Goal: Check status: Check status

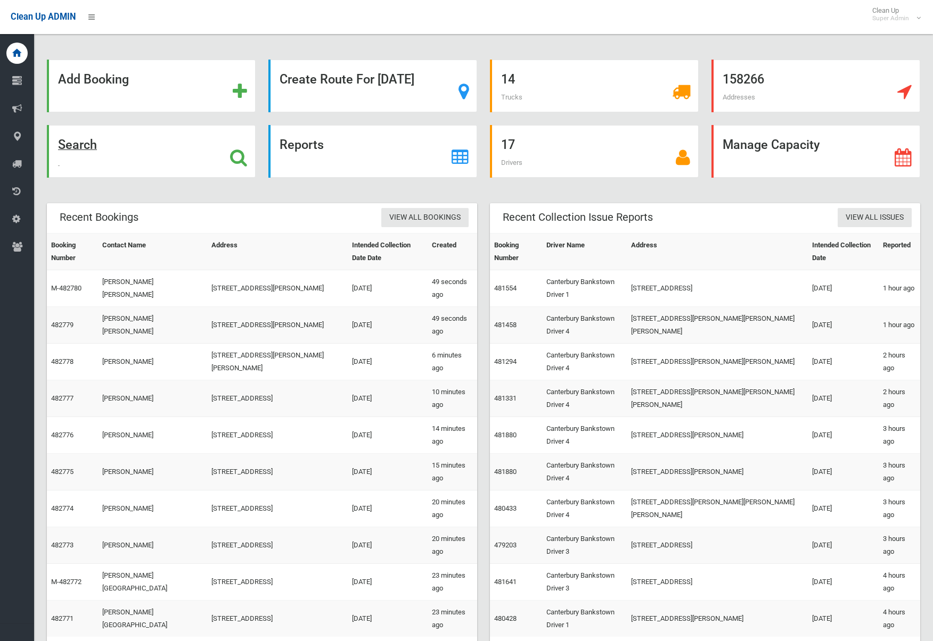
click at [87, 152] on strong "Search" at bounding box center [77, 144] width 39 height 15
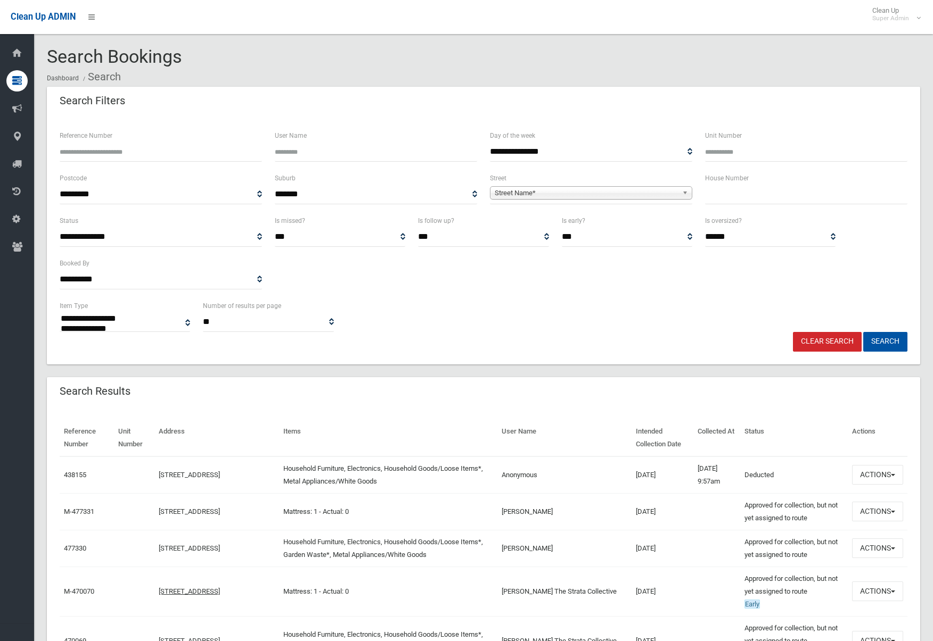
select select
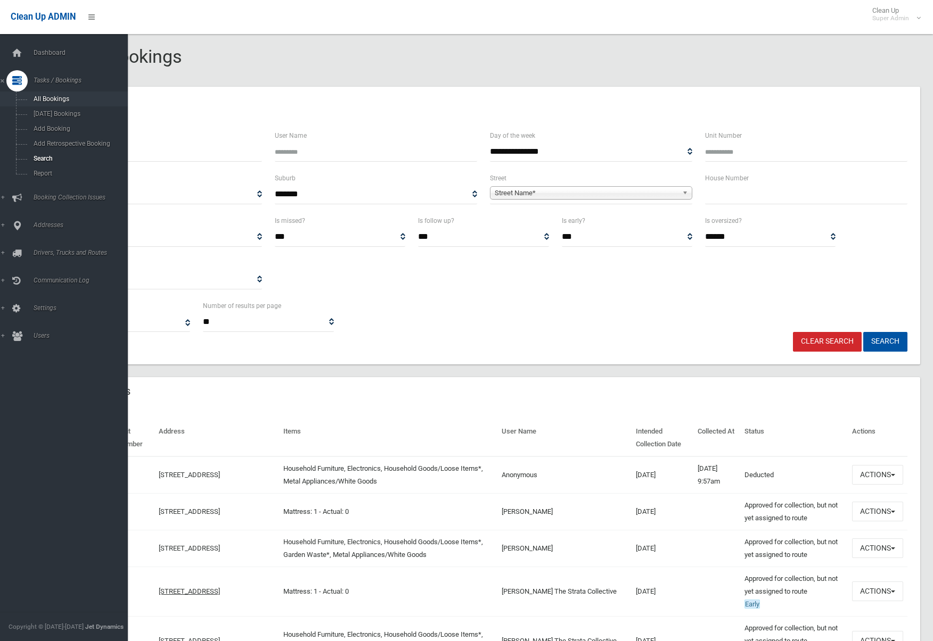
click at [51, 102] on span "All Bookings" at bounding box center [74, 98] width 88 height 7
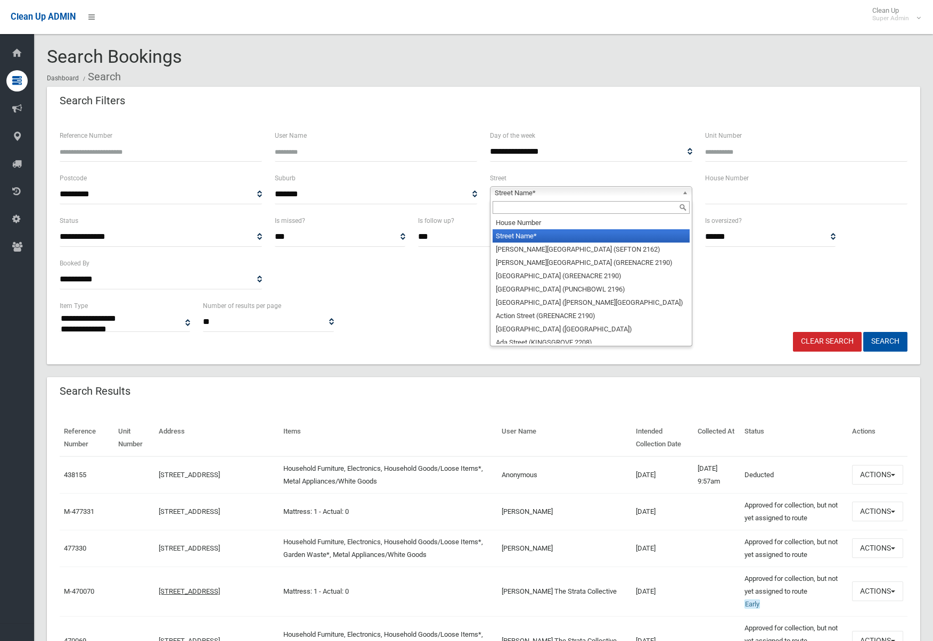
click at [562, 191] on span "Street Name*" at bounding box center [586, 193] width 183 height 13
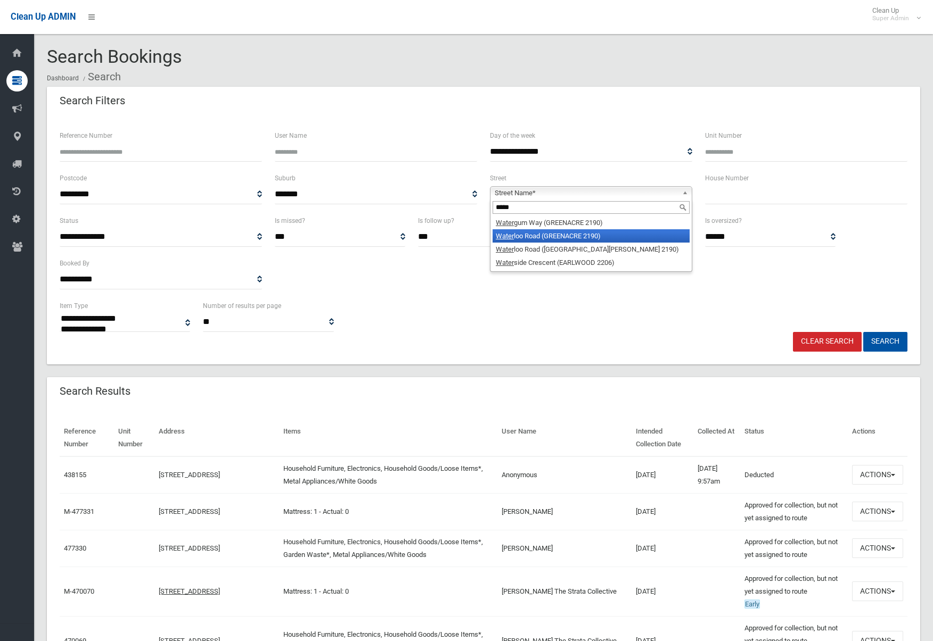
type input "*****"
click at [613, 235] on li "[GEOGRAPHIC_DATA] (GREENACRE 2190)" at bounding box center [590, 235] width 197 height 13
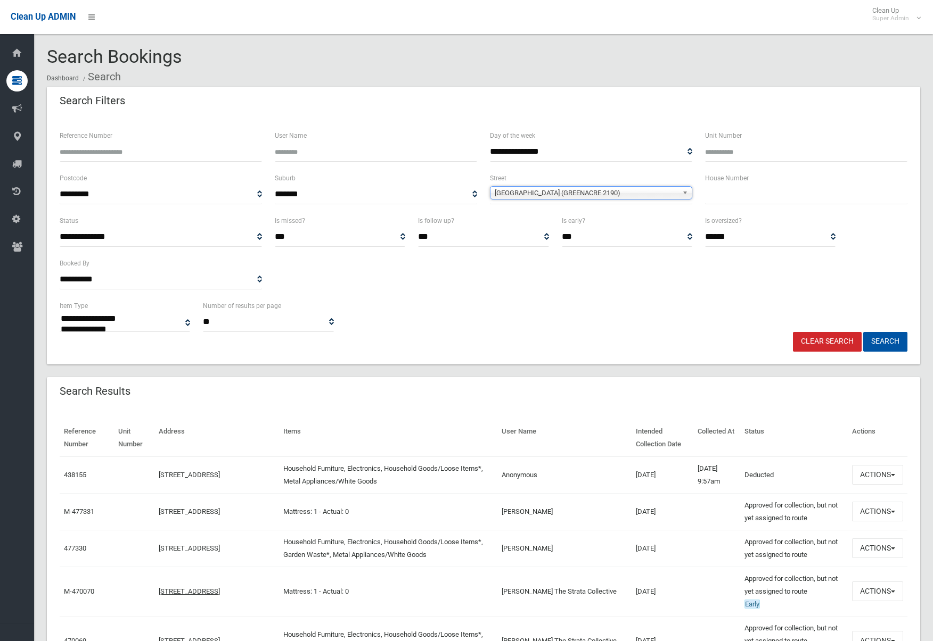
click at [734, 182] on label "House Number" at bounding box center [727, 178] width 44 height 12
click at [738, 192] on input "text" at bounding box center [806, 195] width 202 height 20
type input "***"
click at [894, 342] on button "Search" at bounding box center [885, 342] width 44 height 20
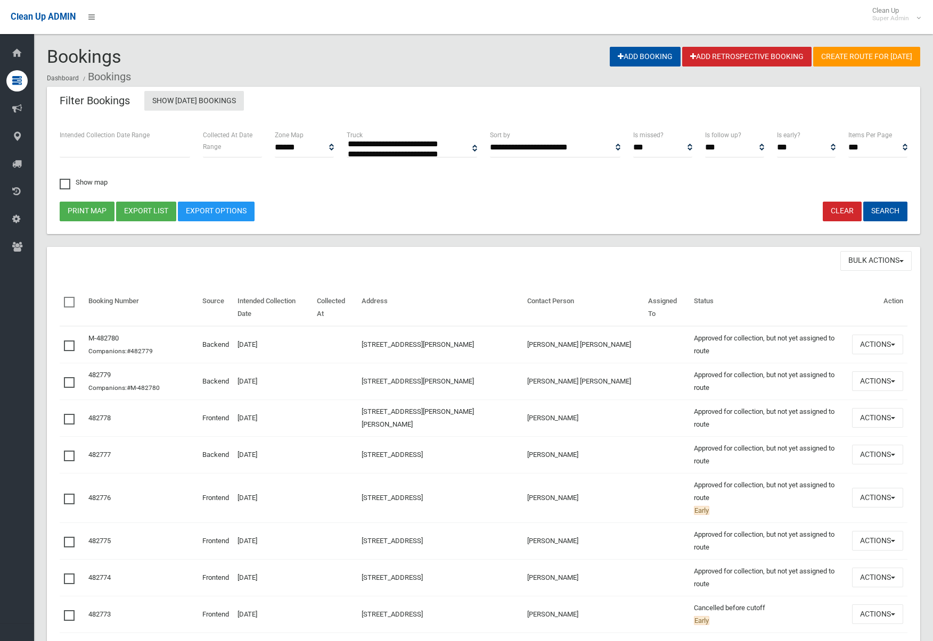
select select
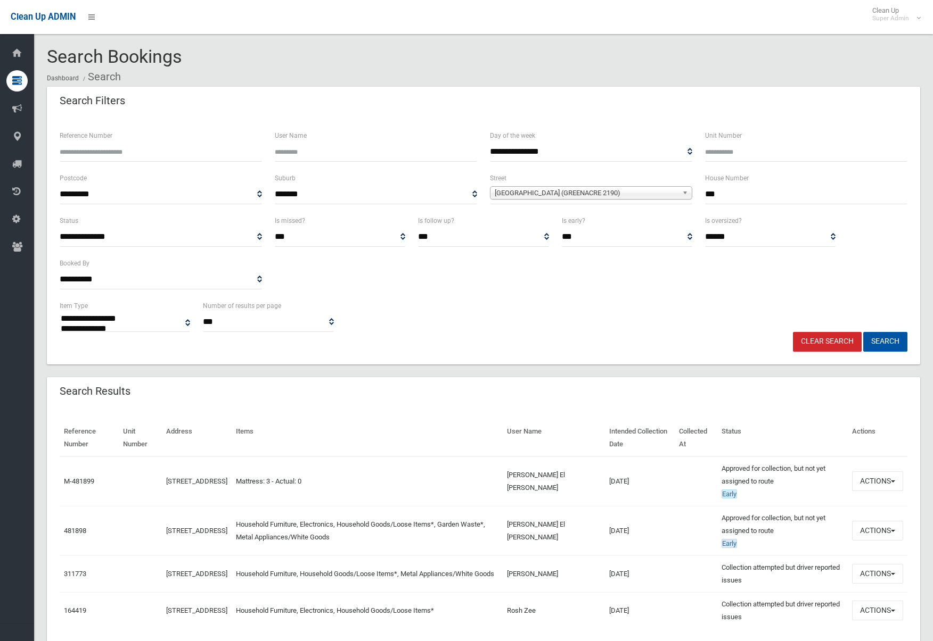
select select
click at [72, 530] on link "481898" at bounding box center [75, 531] width 22 height 8
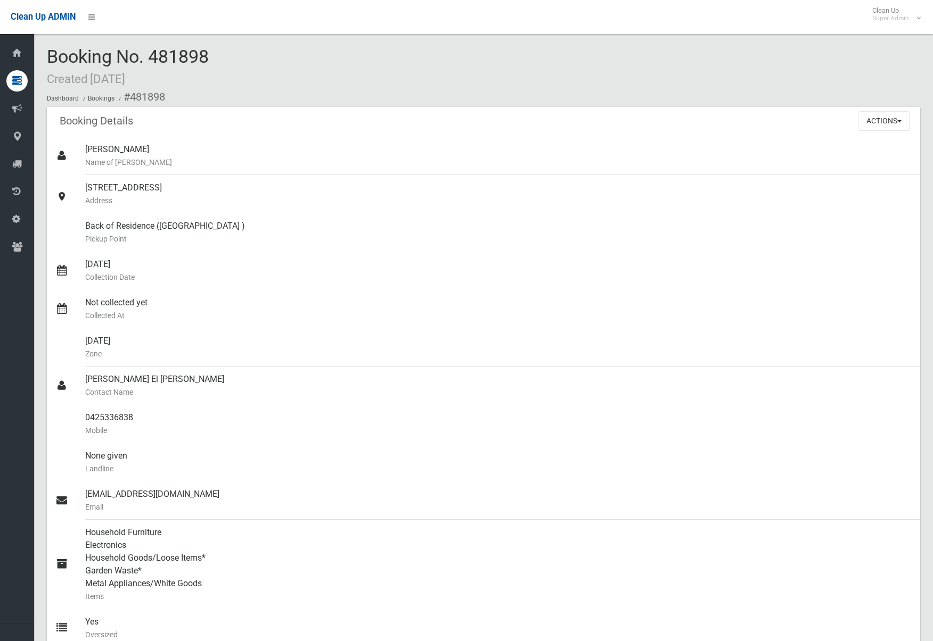
scroll to position [616, 0]
